Goal: Obtain resource: Download file/media

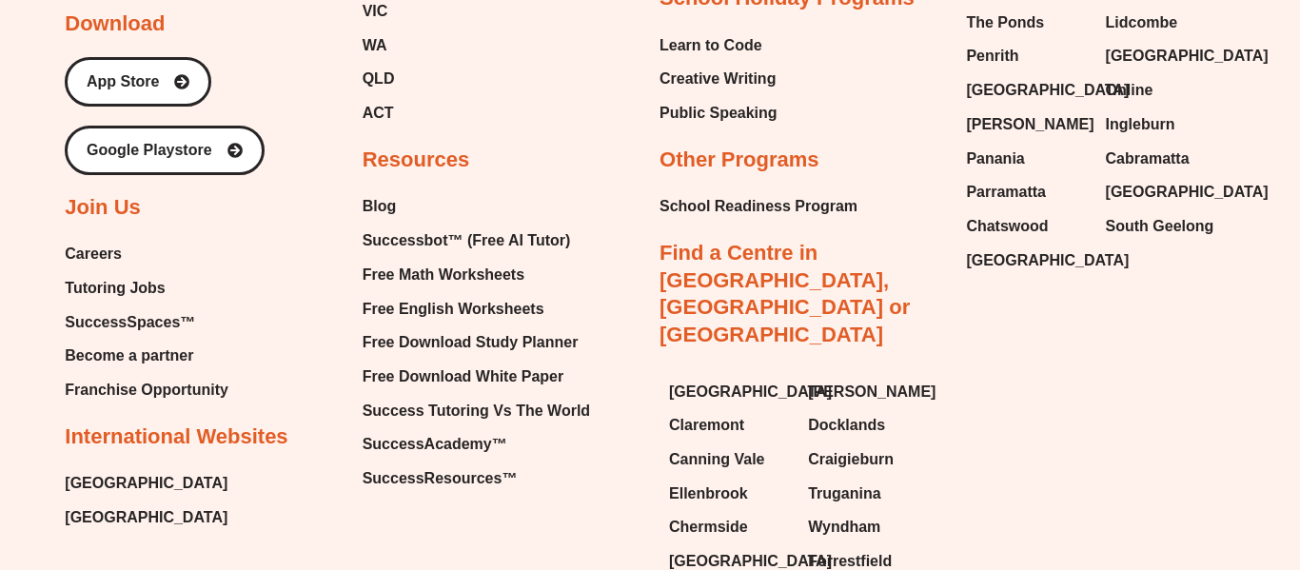
scroll to position [11480, 0]
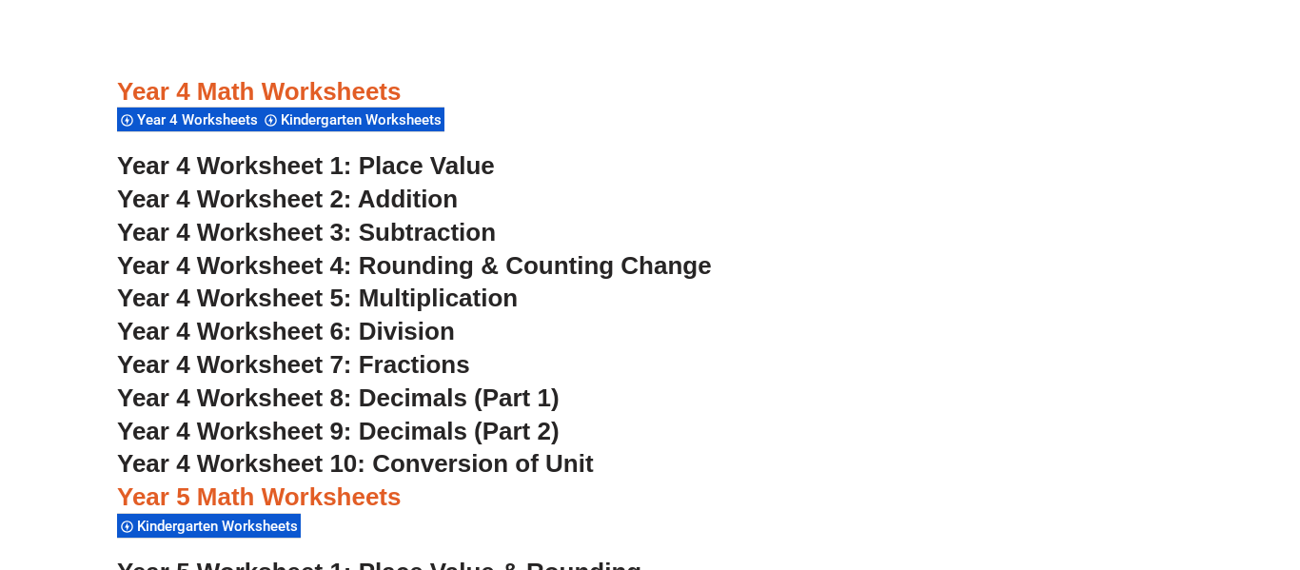
scroll to position [3514, 0]
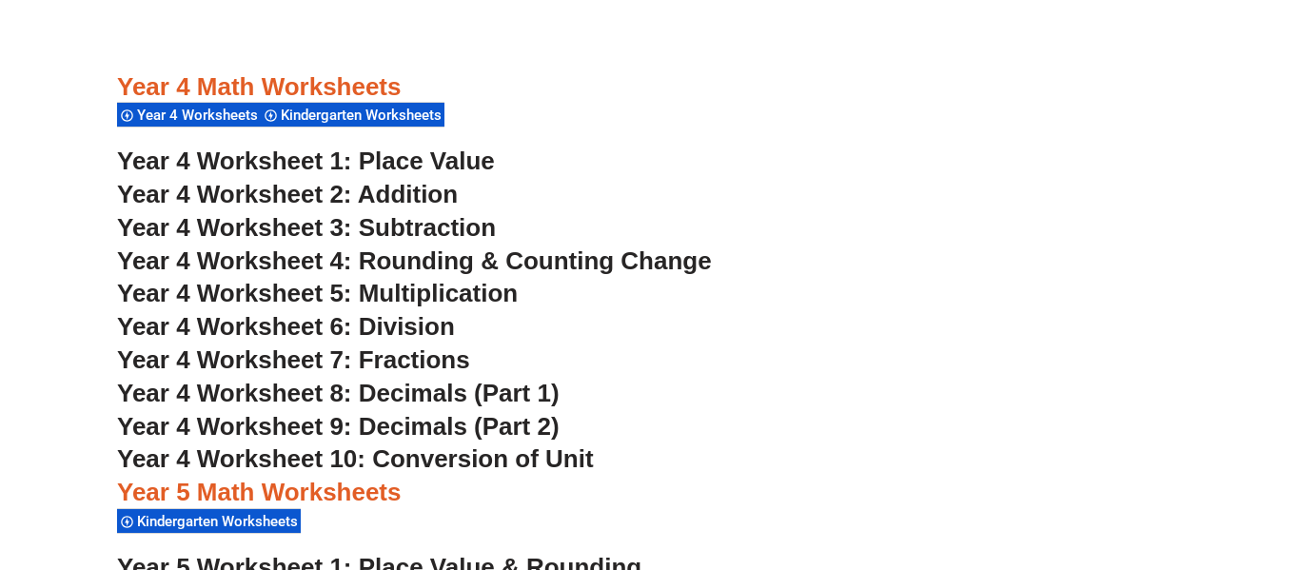
click at [867, 354] on h3 "Year 4 Worksheet 7: Fractions" at bounding box center [650, 360] width 1066 height 32
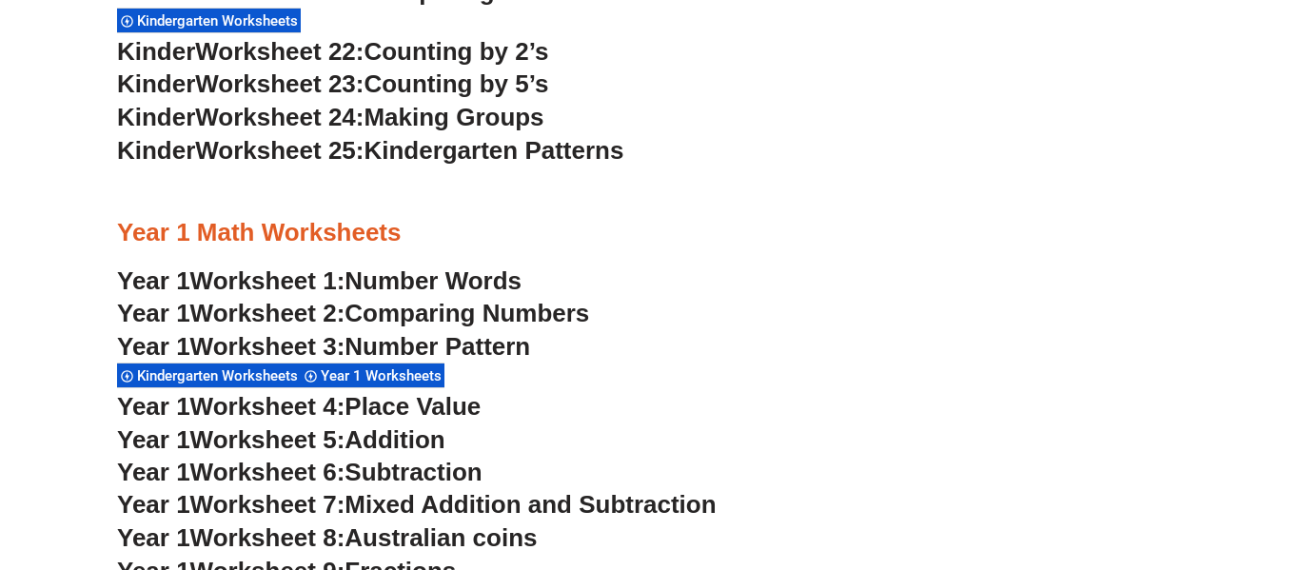
scroll to position [1611, 0]
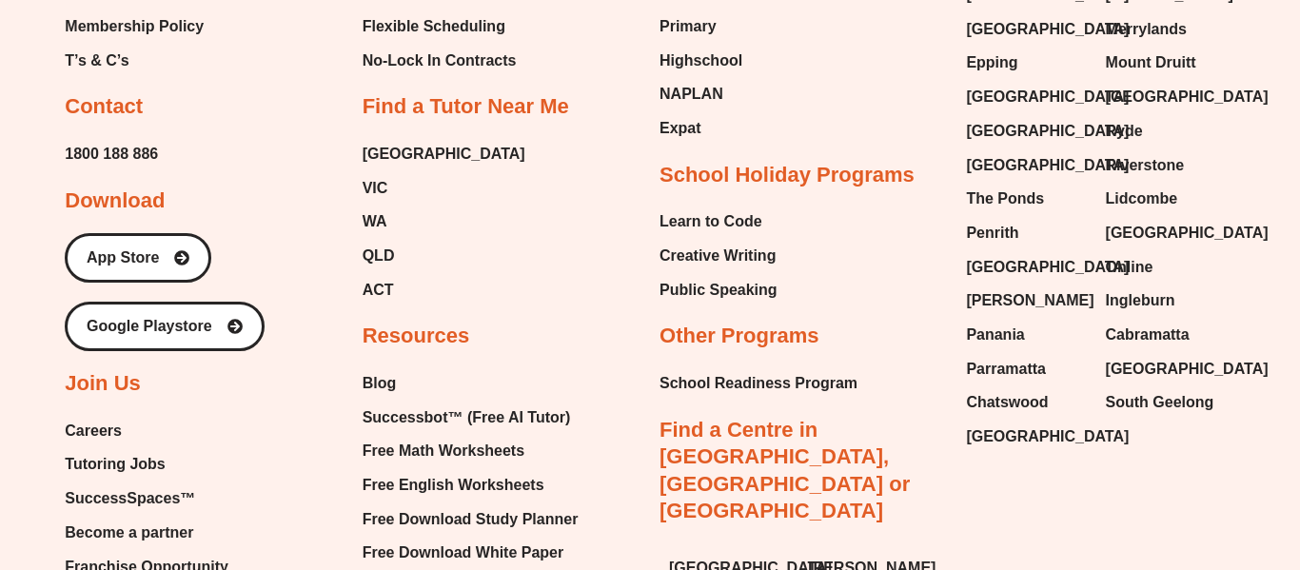
scroll to position [11246, 0]
